Goal: Register for event/course

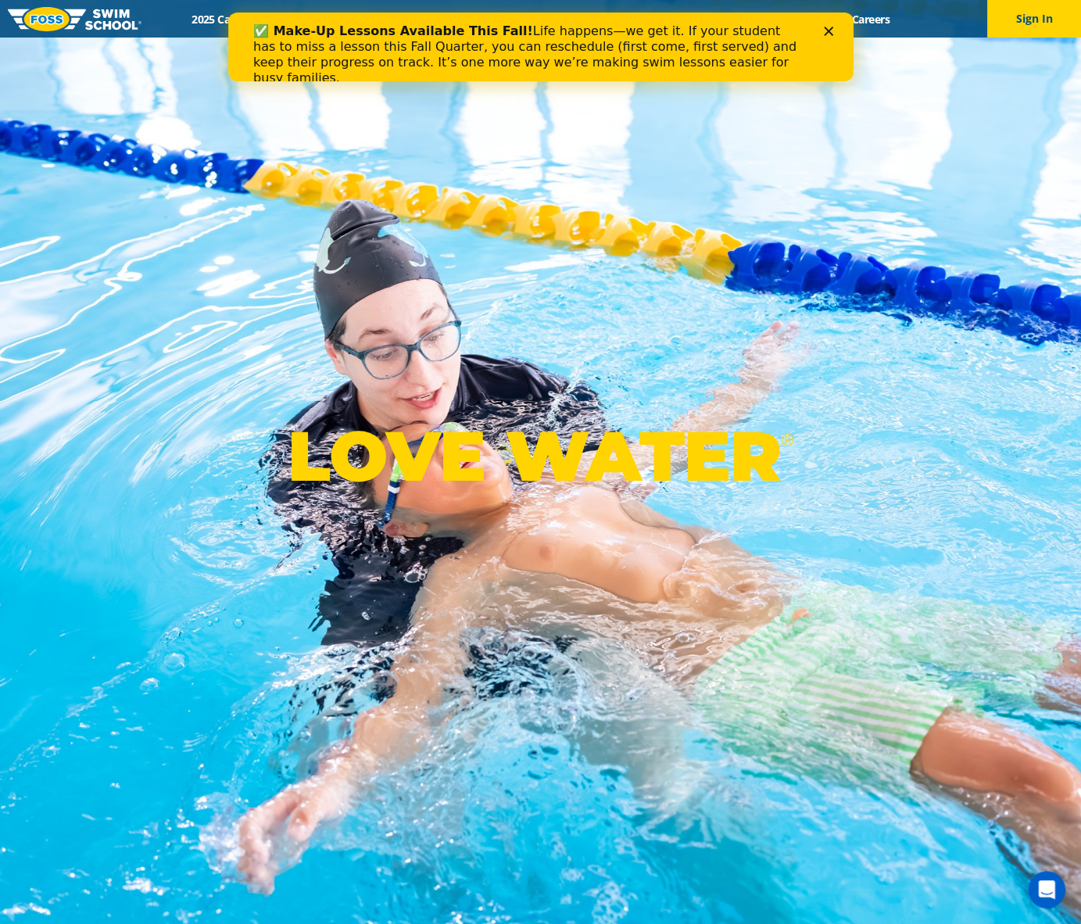
click at [435, 218] on div "LOVE WATER ®" at bounding box center [540, 462] width 1081 height 924
click at [826, 28] on icon "Close" at bounding box center [827, 31] width 9 height 9
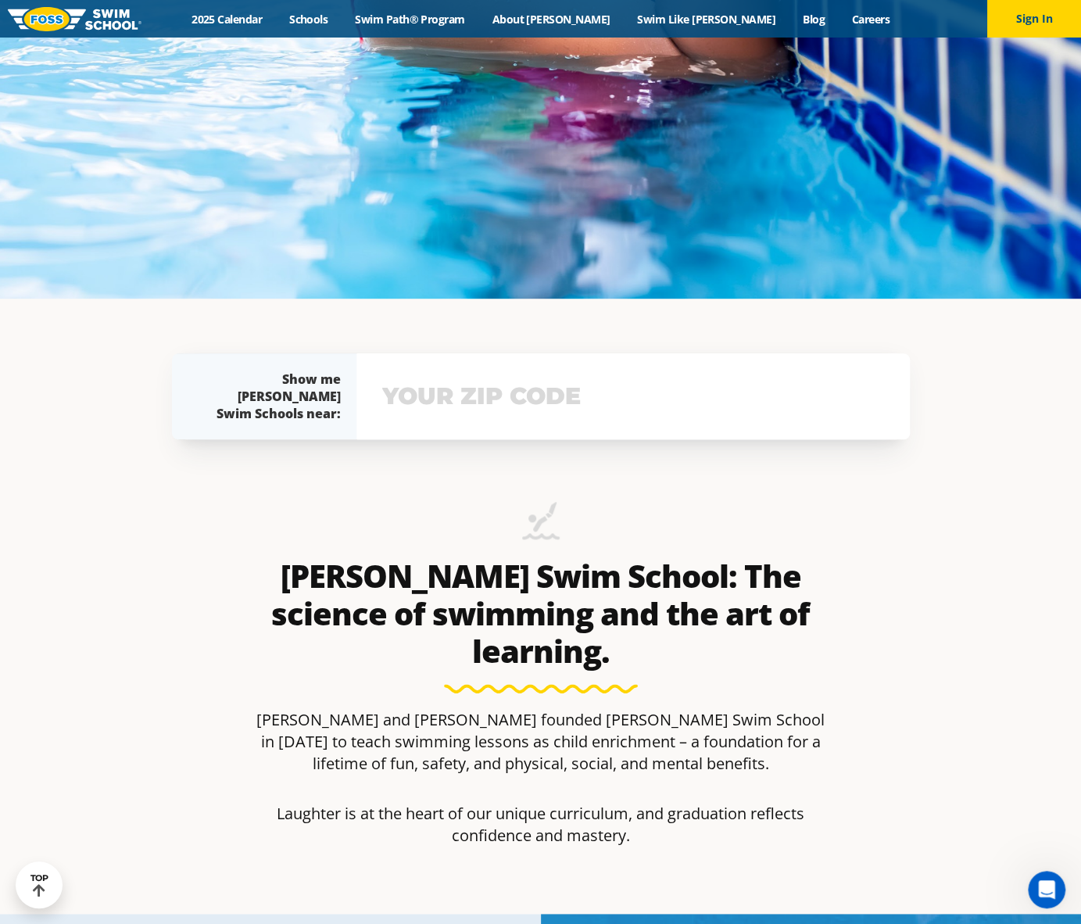
click at [572, 403] on input "text" at bounding box center [633, 396] width 510 height 45
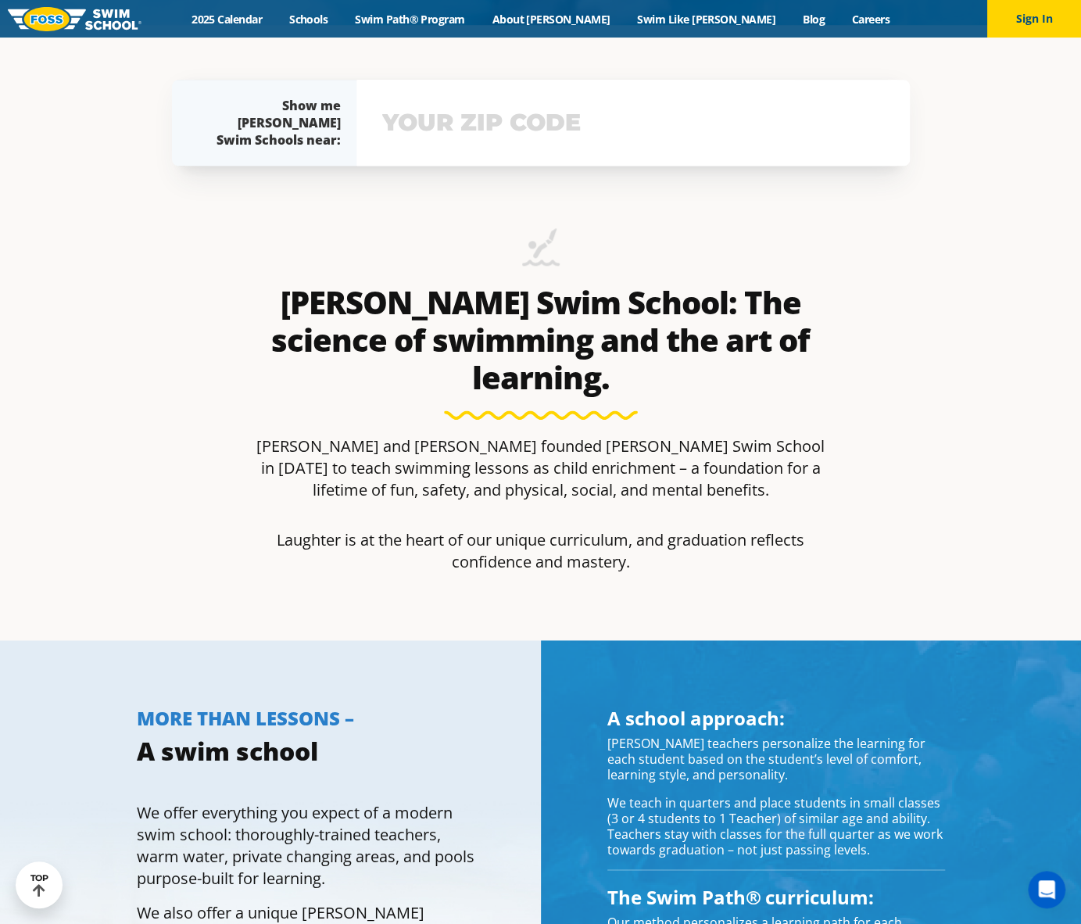
scroll to position [900, 0]
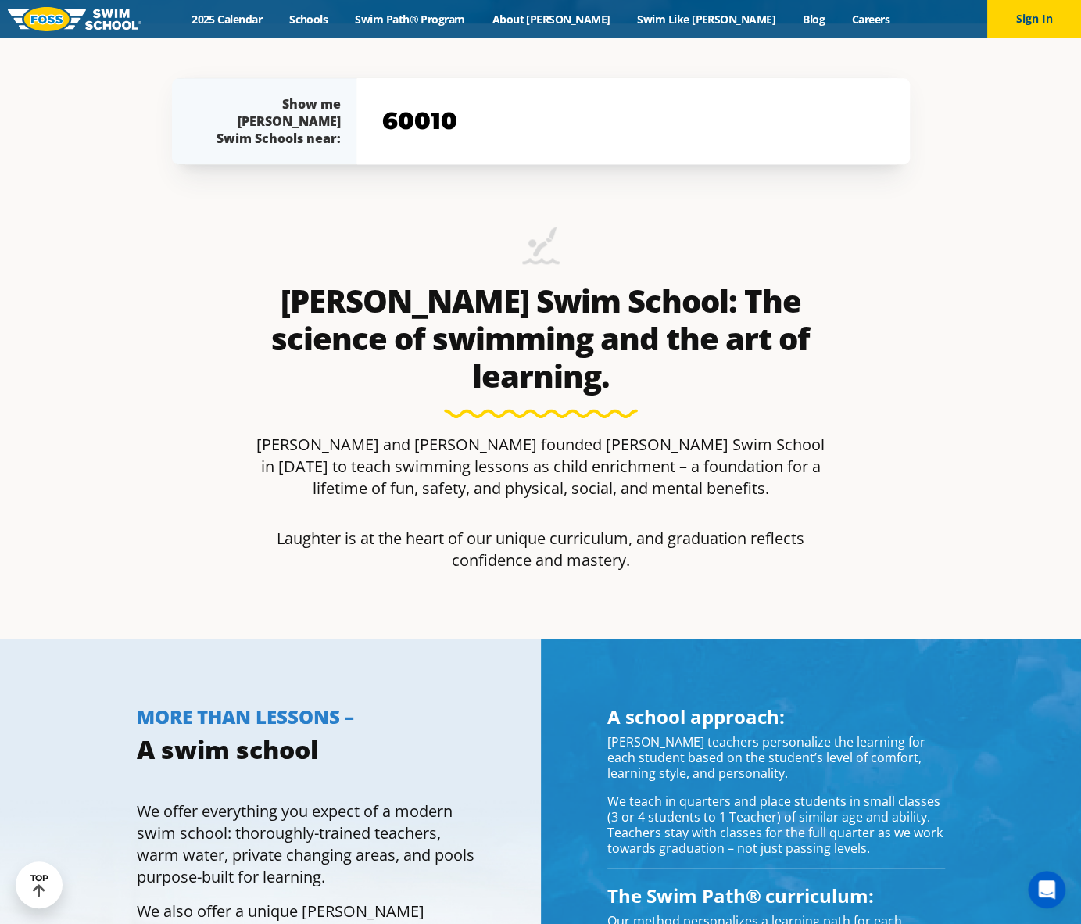
type input "60010"
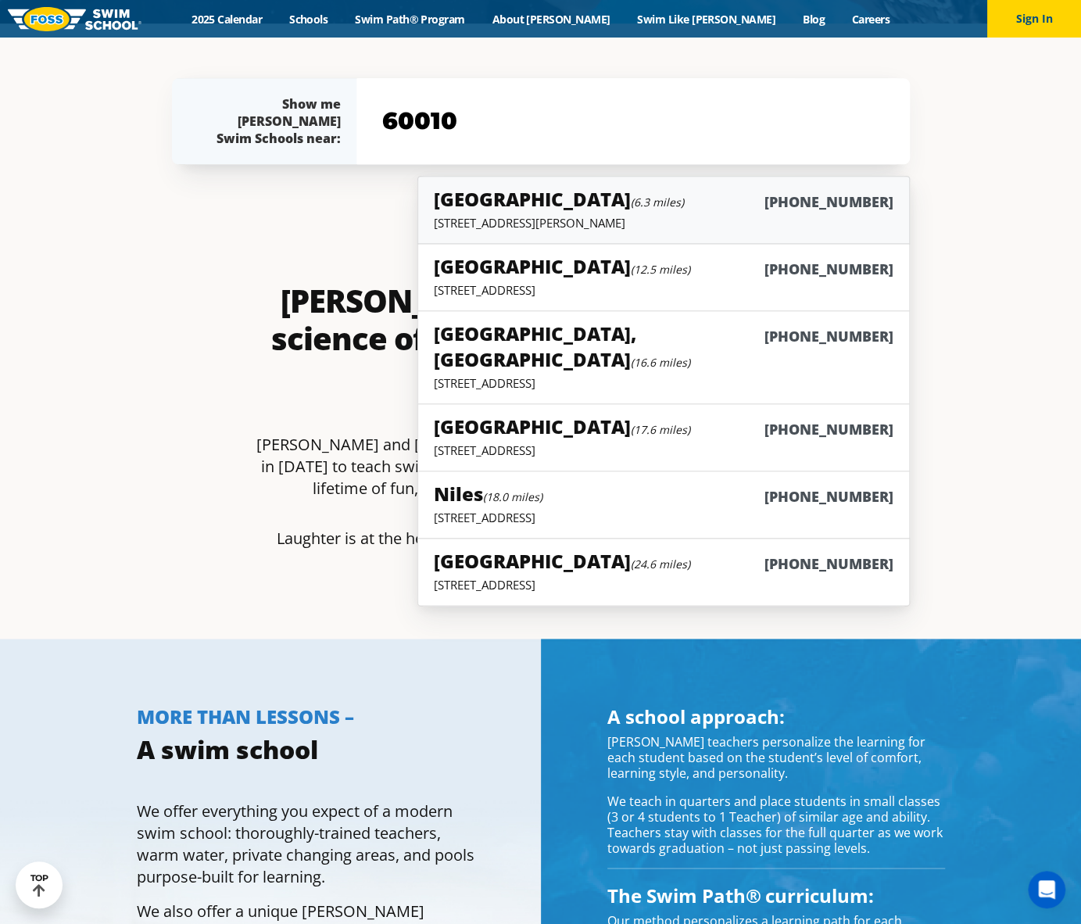
click at [538, 202] on h5 "South Barrington (6.3 miles)" at bounding box center [559, 199] width 250 height 26
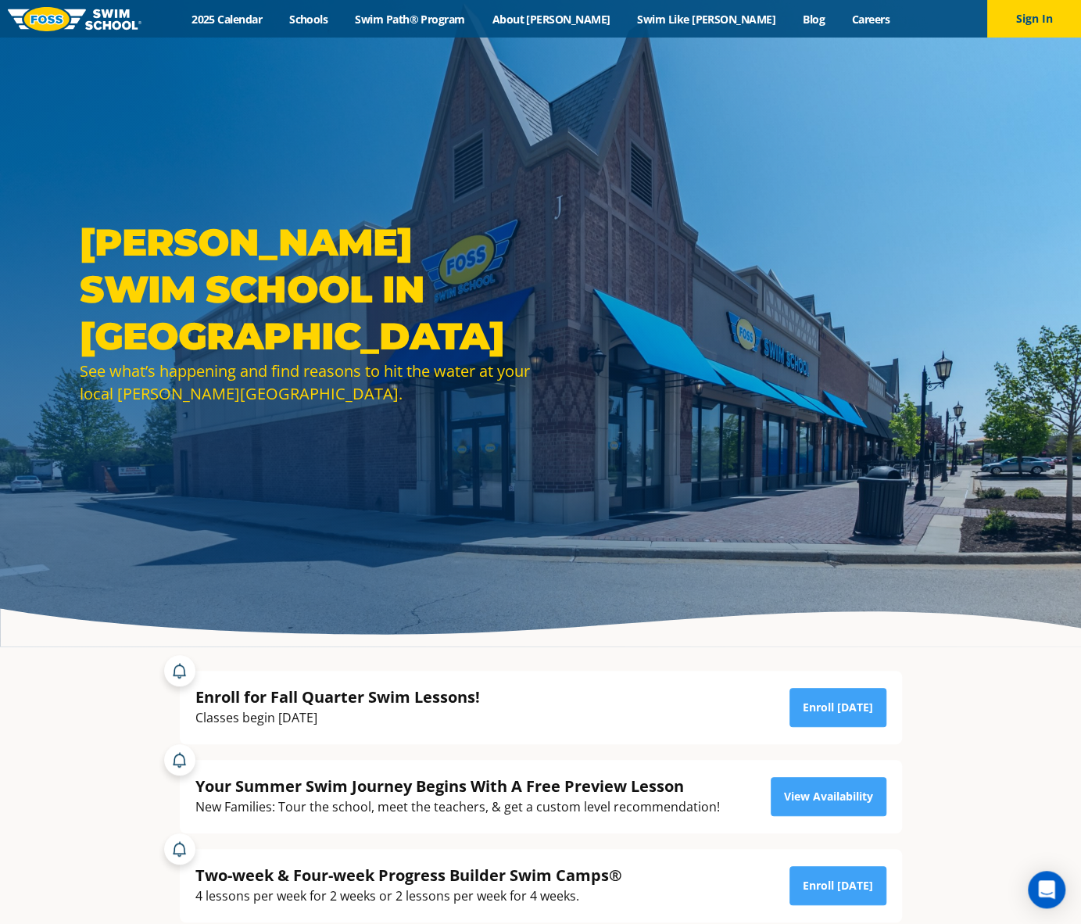
scroll to position [78, 0]
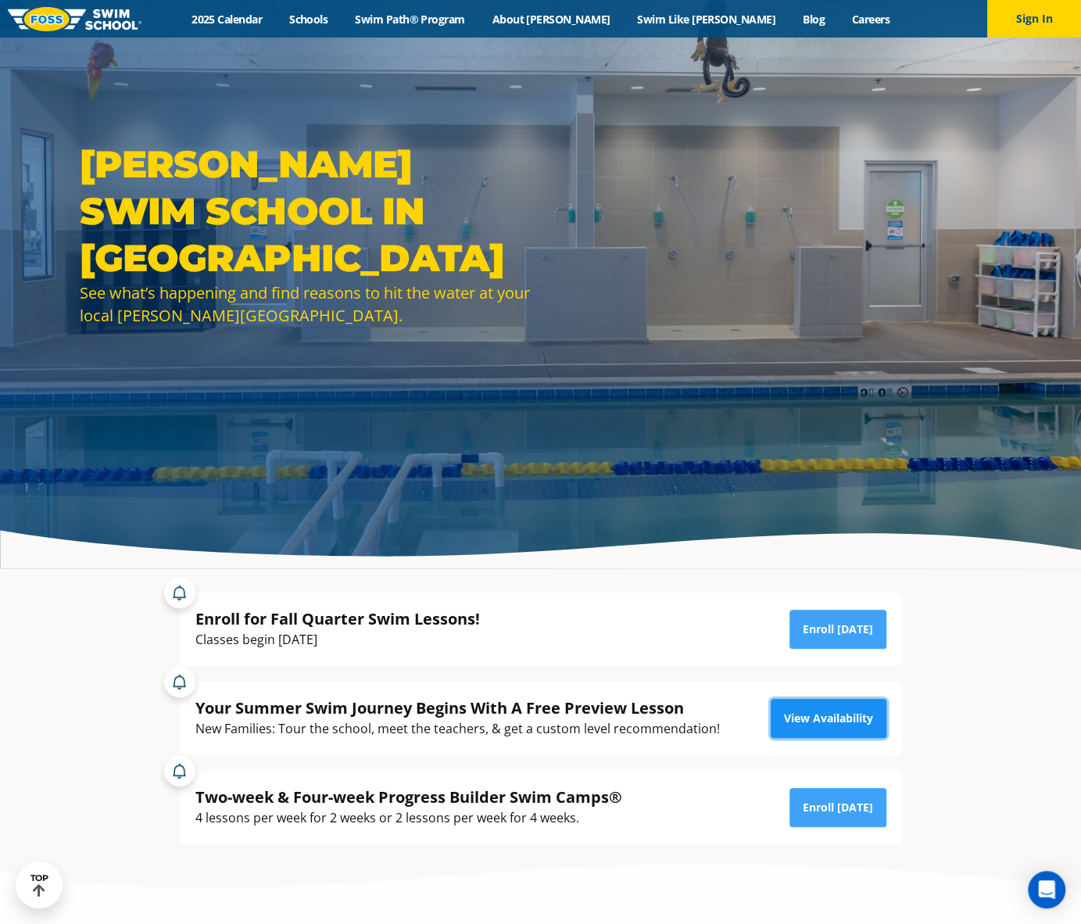
click at [845, 731] on link "View Availability" at bounding box center [829, 718] width 116 height 39
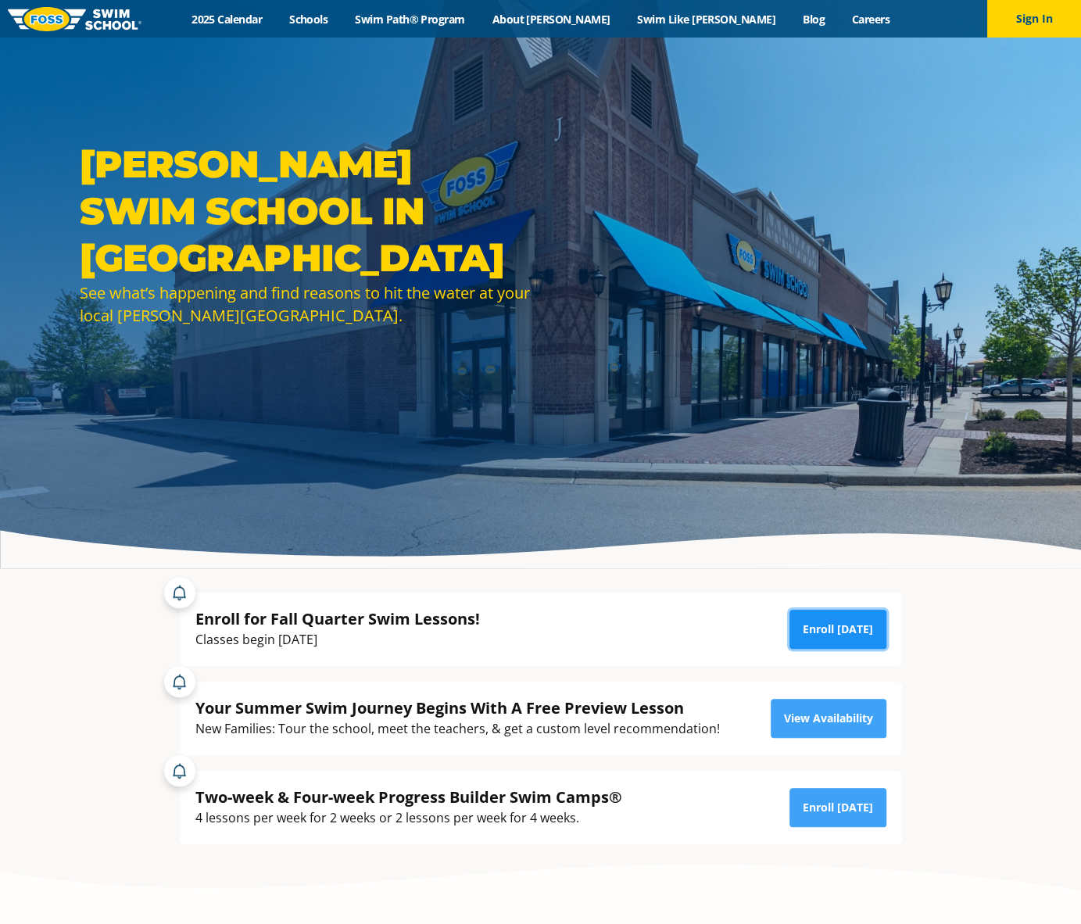
click at [875, 643] on link "Enroll Today" at bounding box center [837, 629] width 97 height 39
click at [276, 16] on link "2025 Calendar" at bounding box center [227, 19] width 98 height 15
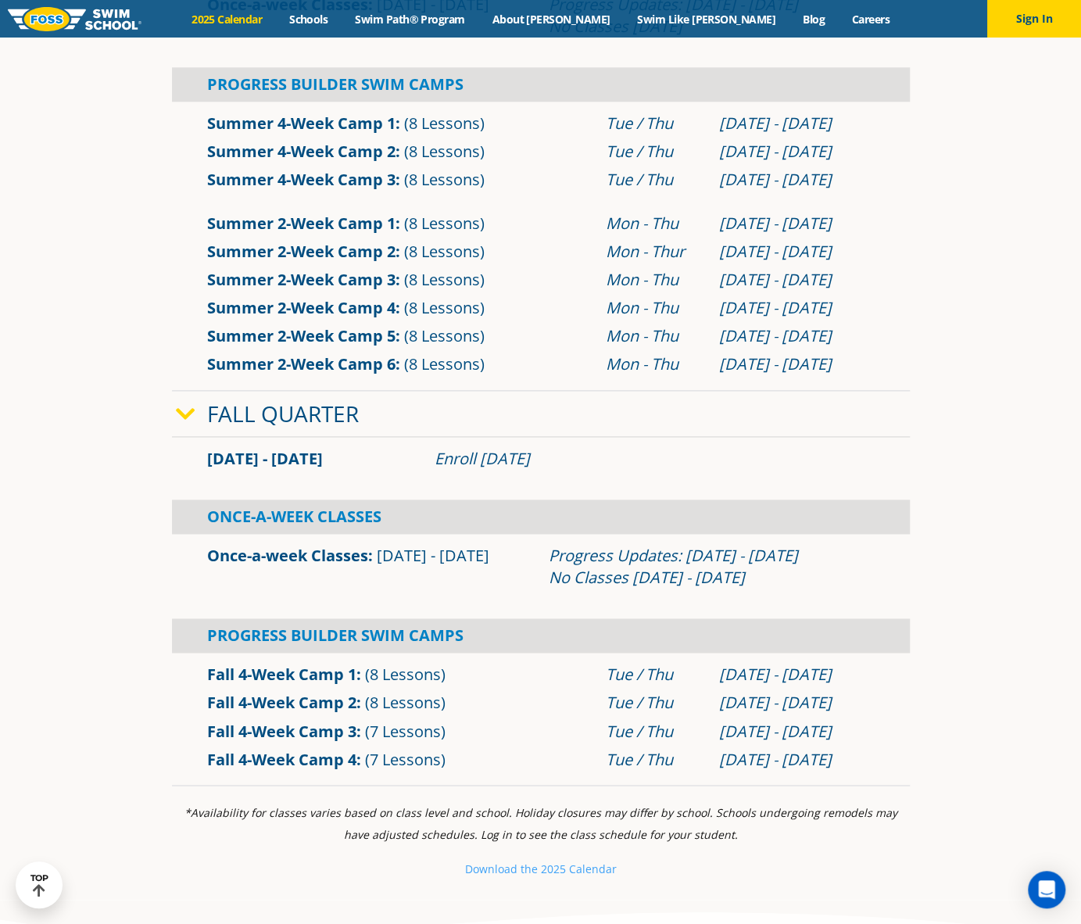
scroll to position [938, 0]
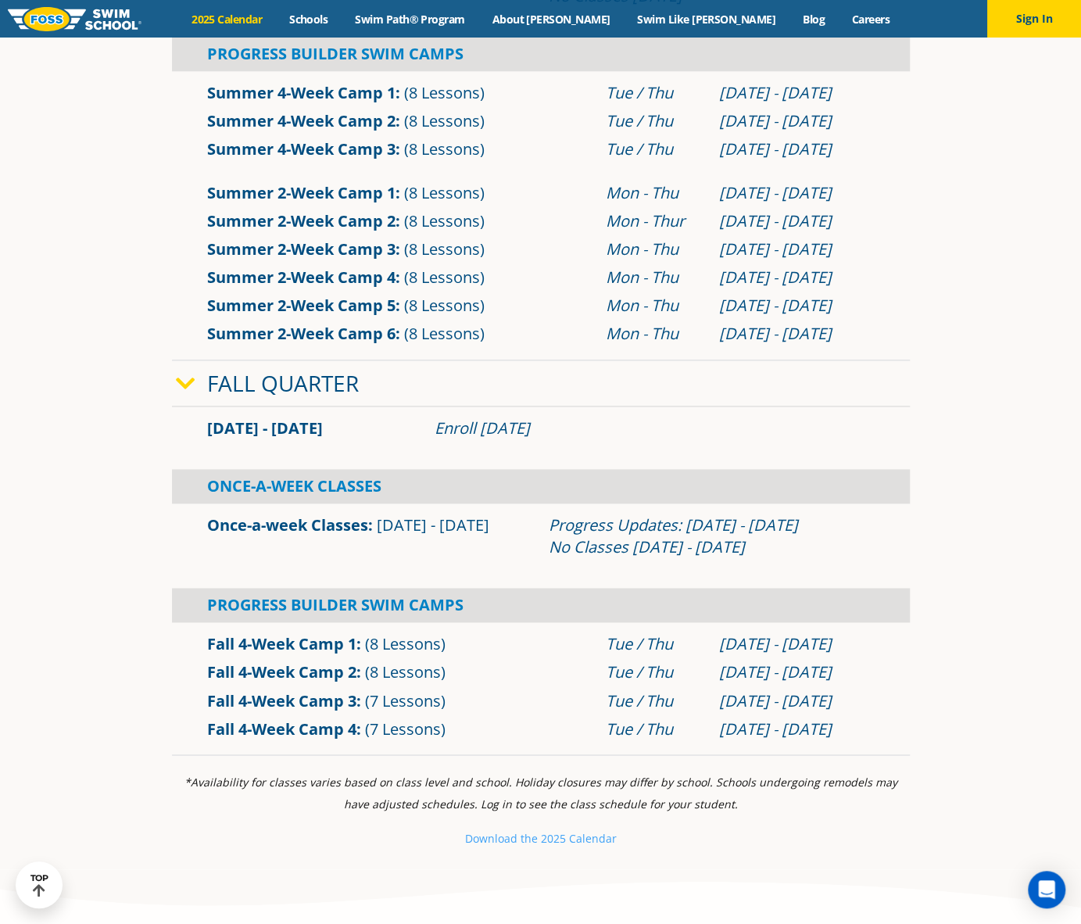
click at [339, 529] on link "Once-a-week Classes" at bounding box center [287, 524] width 161 height 21
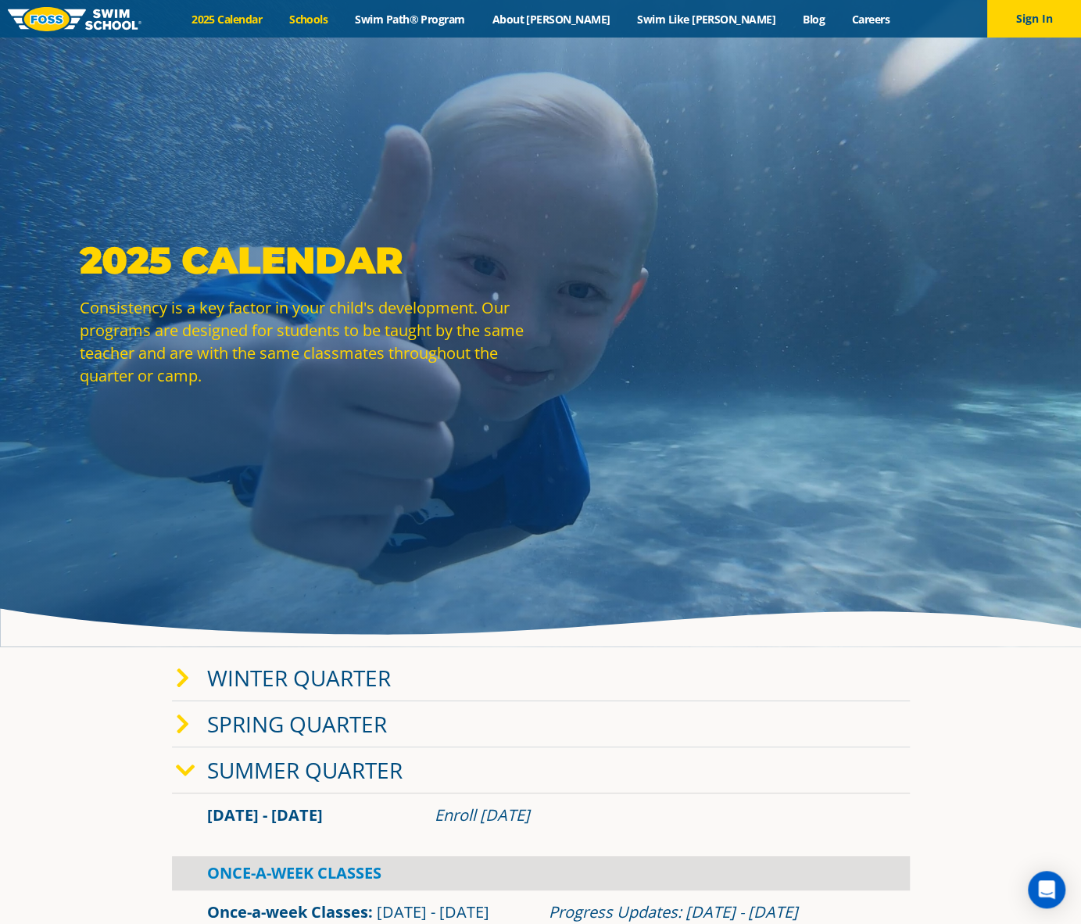
click at [342, 20] on link "Schools" at bounding box center [309, 19] width 66 height 15
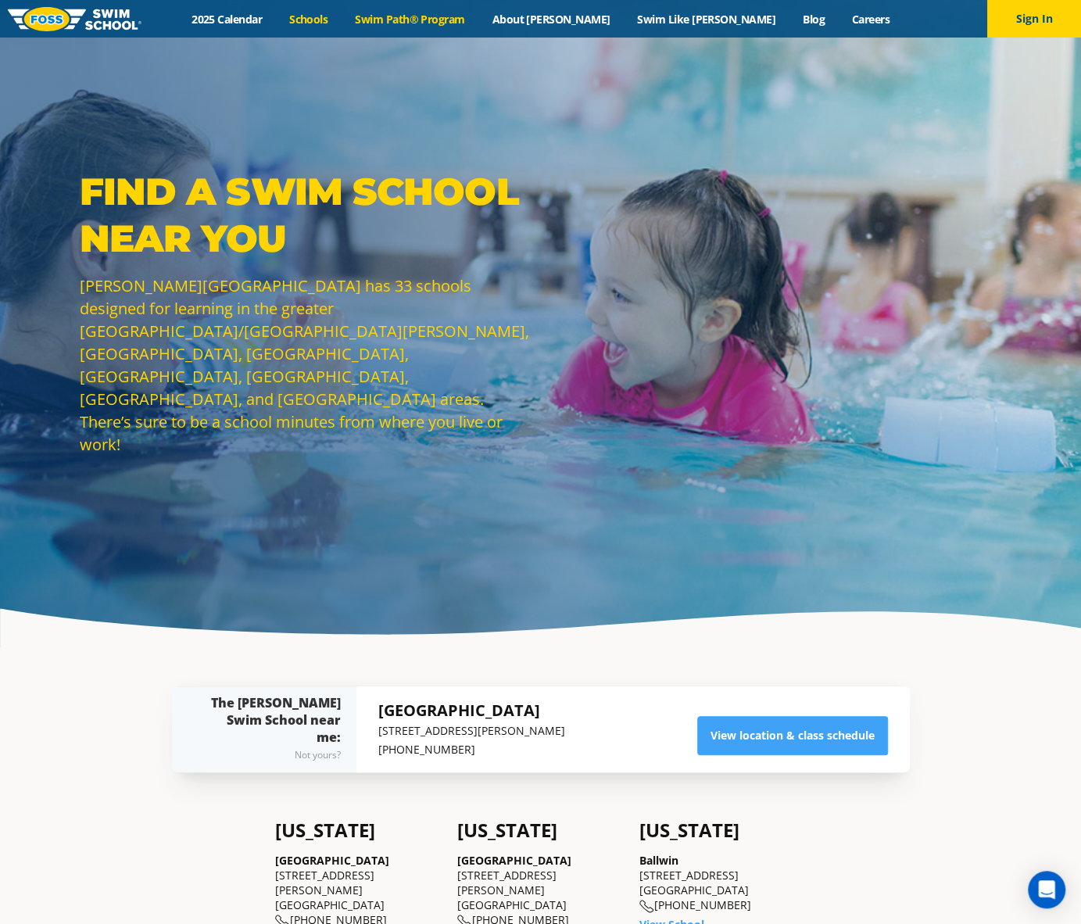
click at [467, 21] on link "Swim Path® Program" at bounding box center [410, 19] width 137 height 15
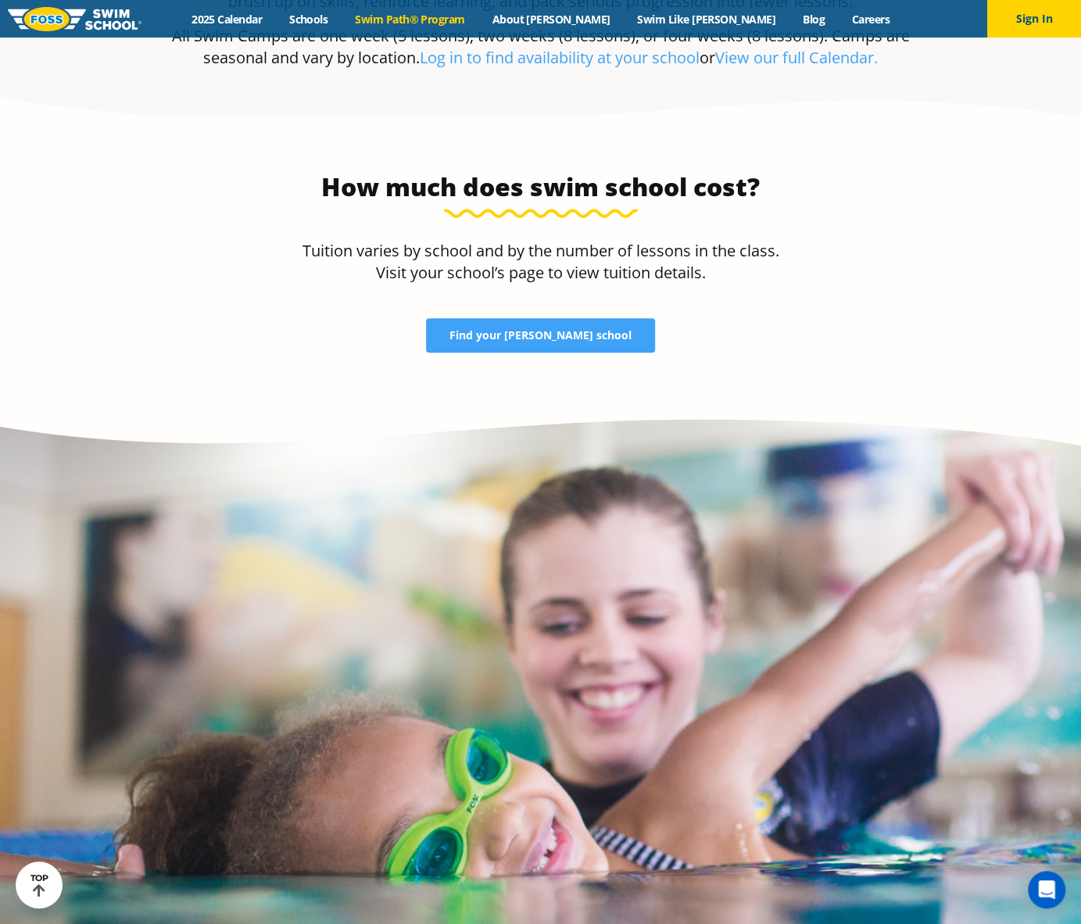
scroll to position [3595, 0]
